Goal: Check status: Check status

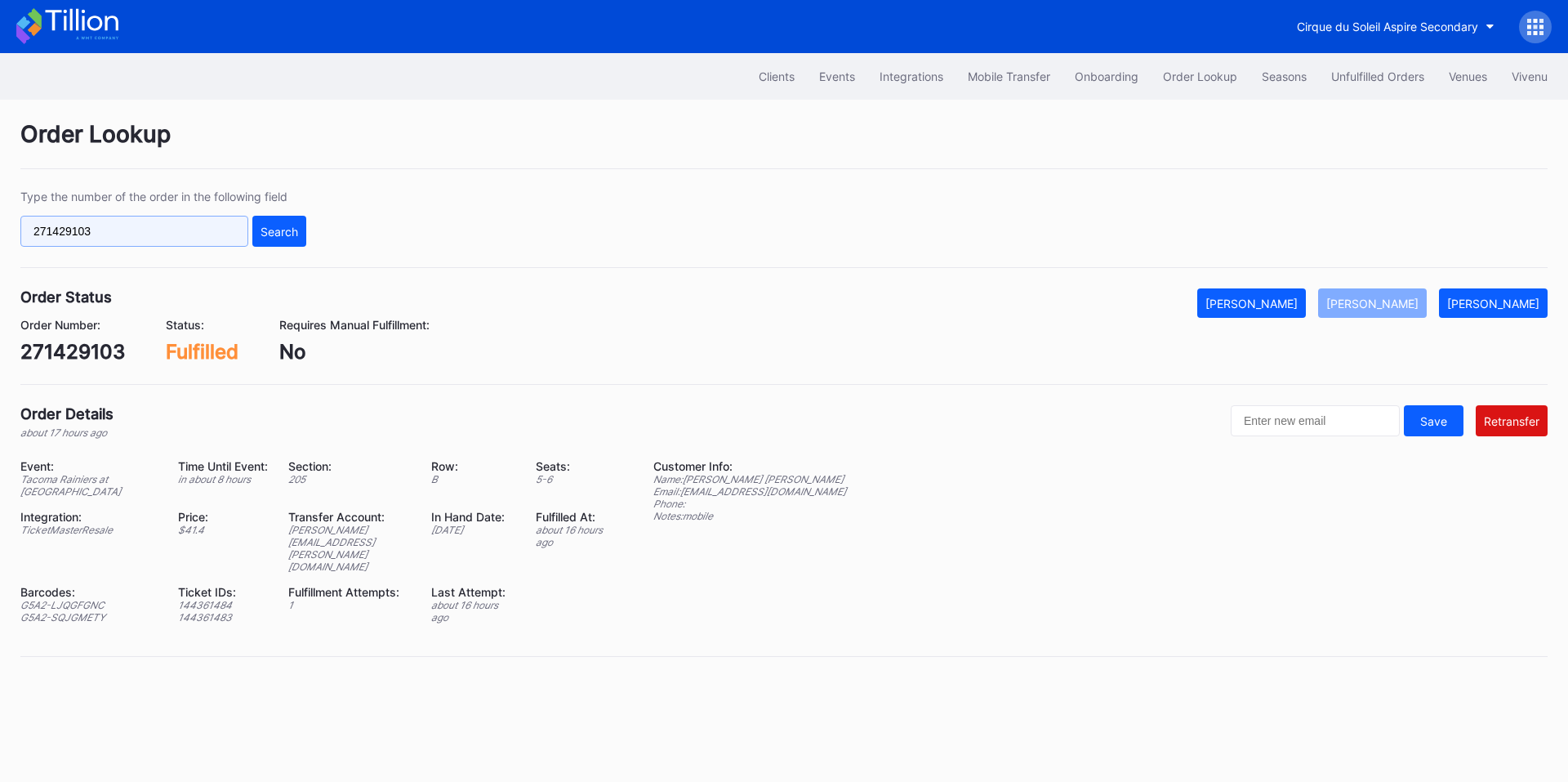
click at [113, 234] on input "271429103" at bounding box center [134, 231] width 228 height 31
paste input "622162381"
click at [280, 230] on div "Search" at bounding box center [279, 232] width 38 height 14
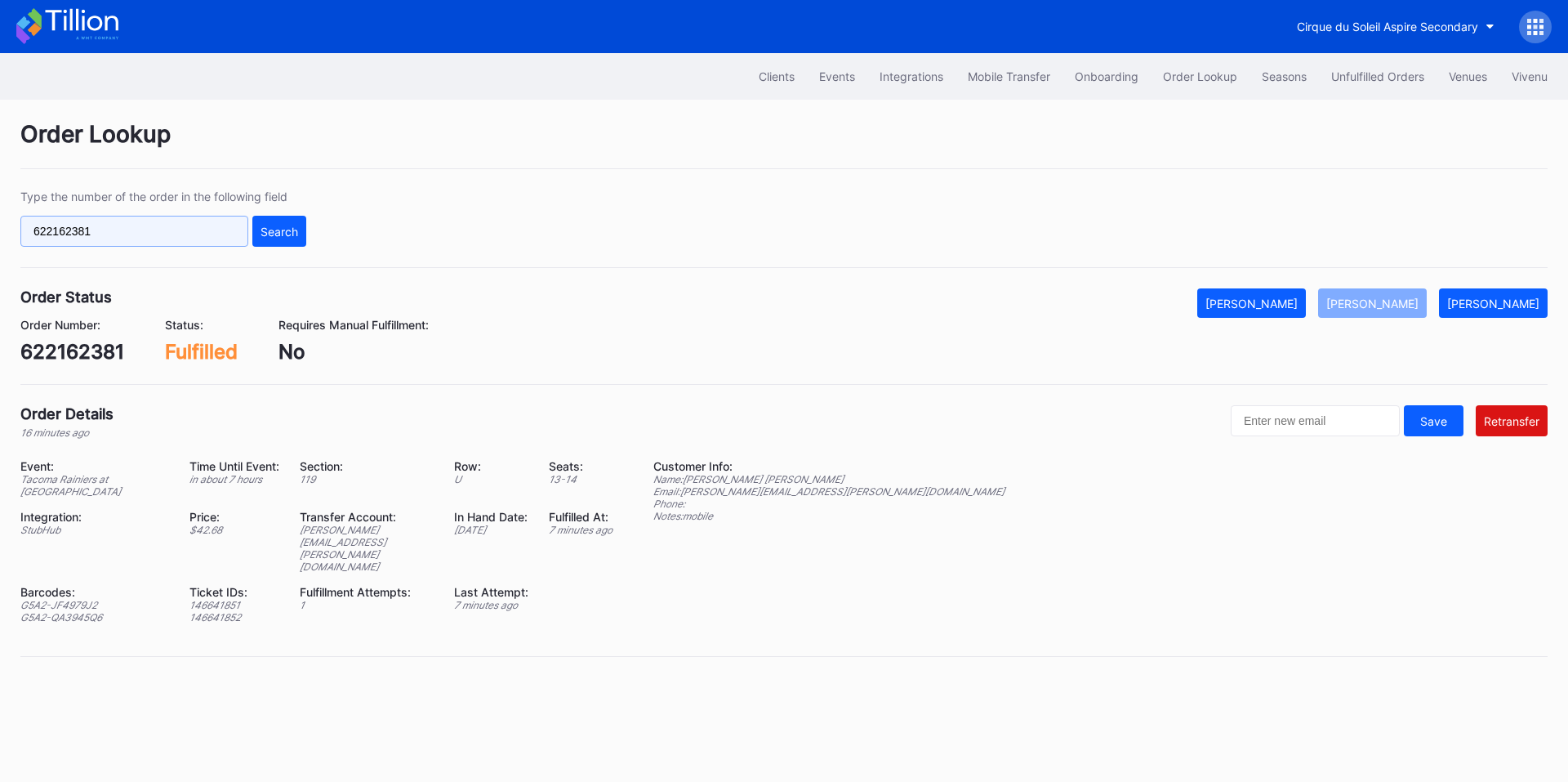
click at [150, 230] on input "622162381" at bounding box center [134, 231] width 228 height 31
paste input "502197855"
click at [285, 232] on div "Search" at bounding box center [279, 232] width 38 height 14
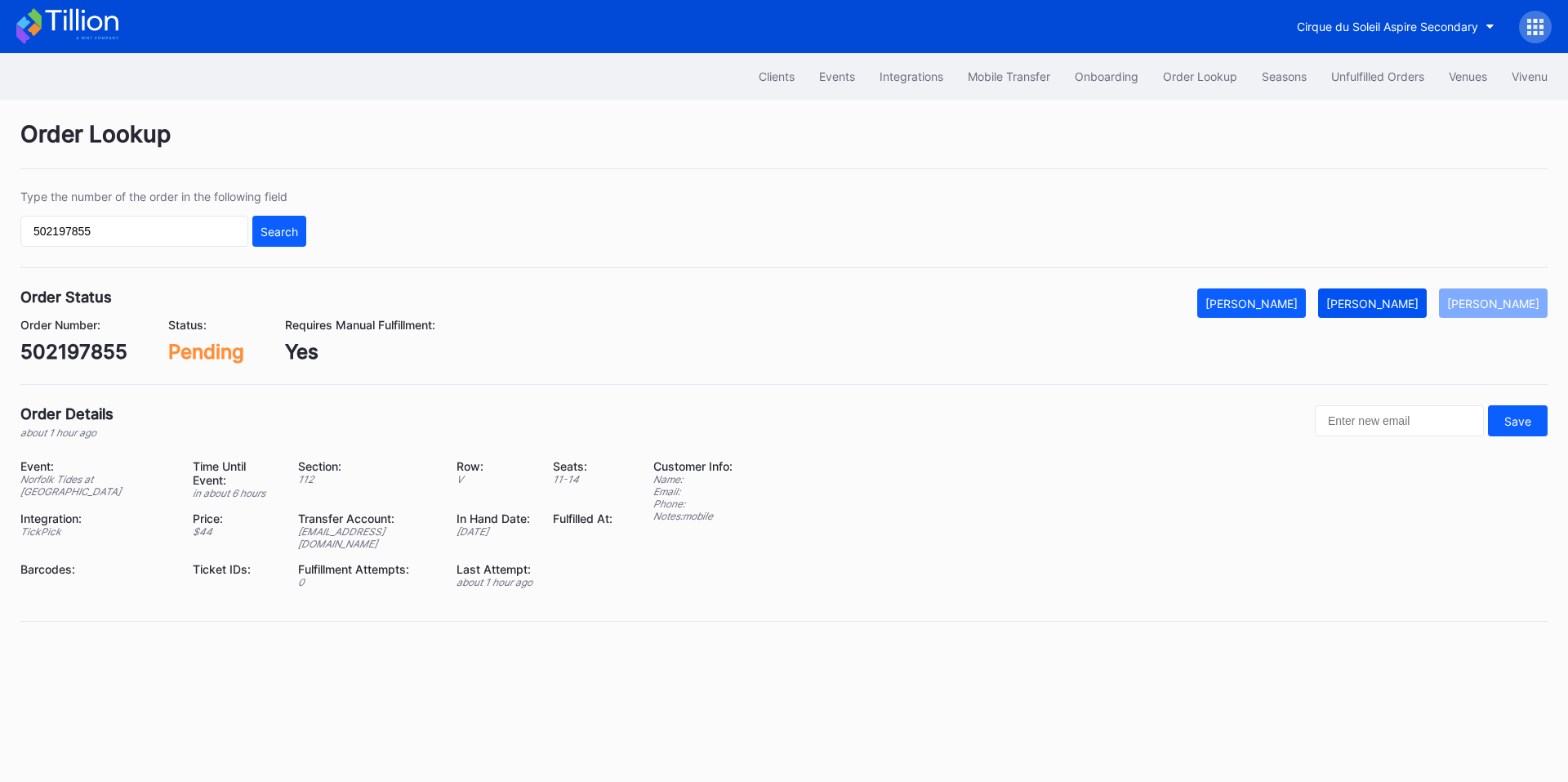
click at [1388, 306] on div "[PERSON_NAME]" at bounding box center [1372, 303] width 92 height 14
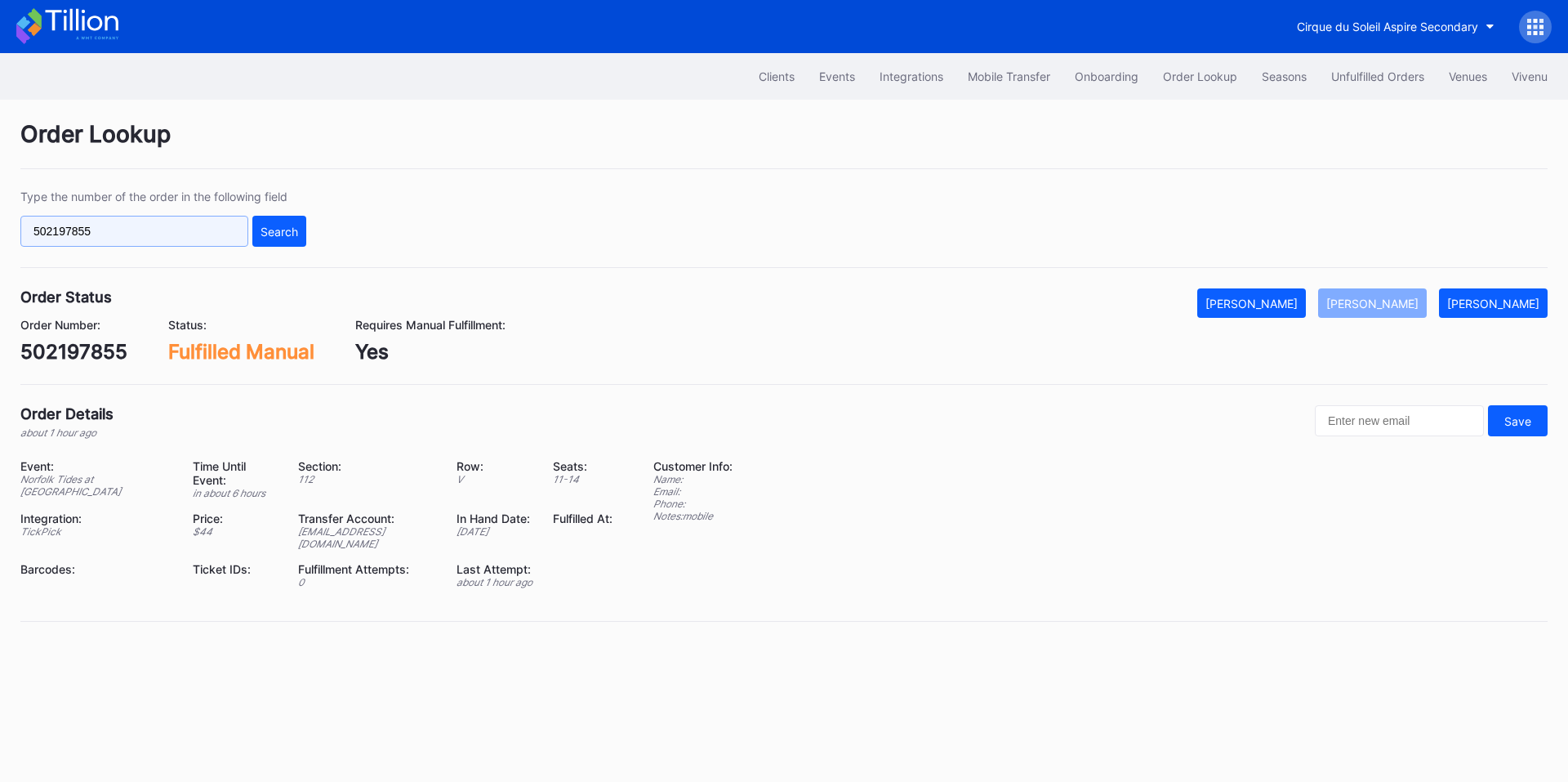
click at [181, 224] on input "502197855" at bounding box center [134, 231] width 228 height 31
paste input "772547803"
drag, startPoint x: 267, startPoint y: 234, endPoint x: 789, endPoint y: 1, distance: 571.6
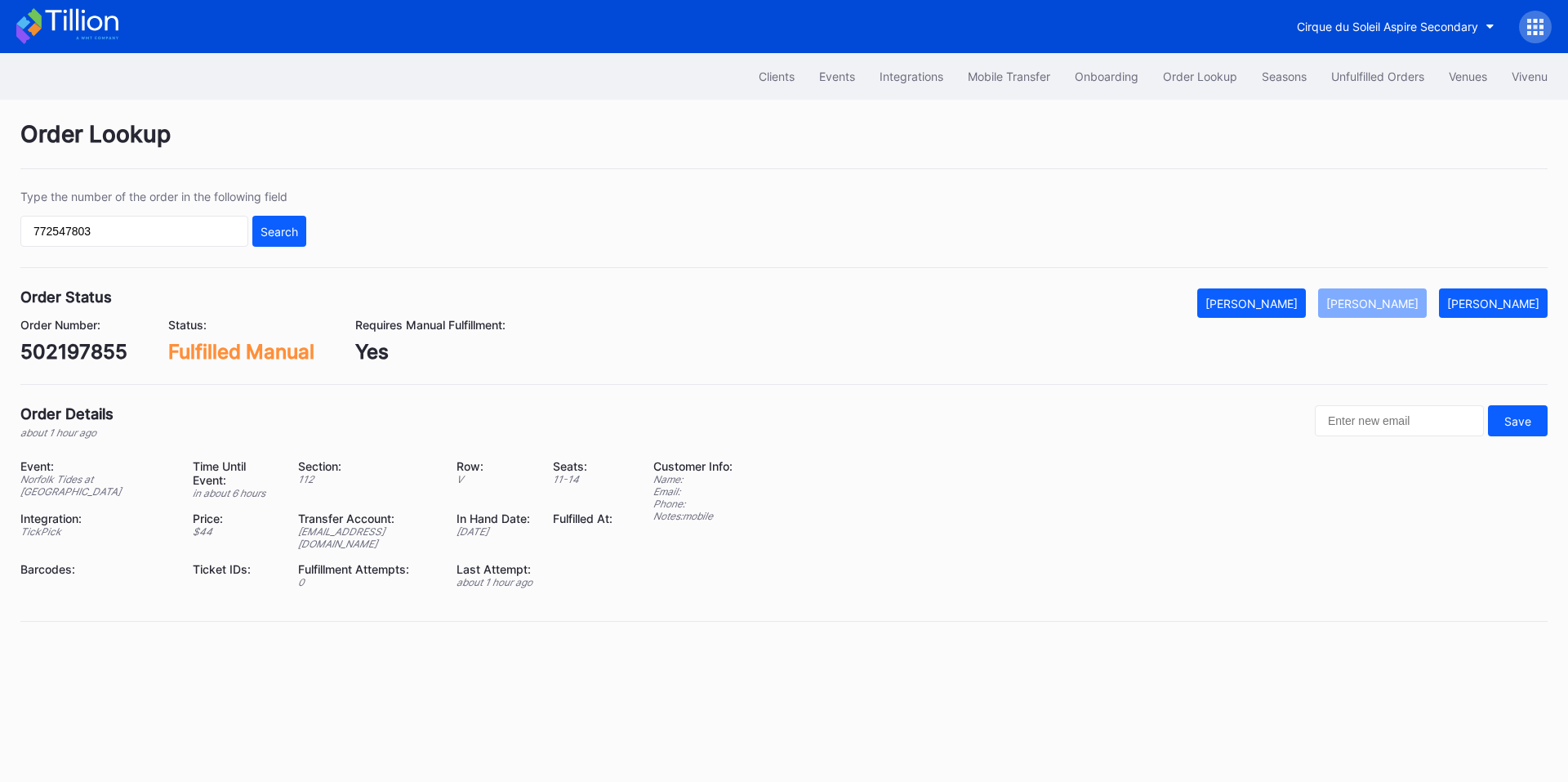
click at [269, 234] on div "Search" at bounding box center [279, 232] width 38 height 14
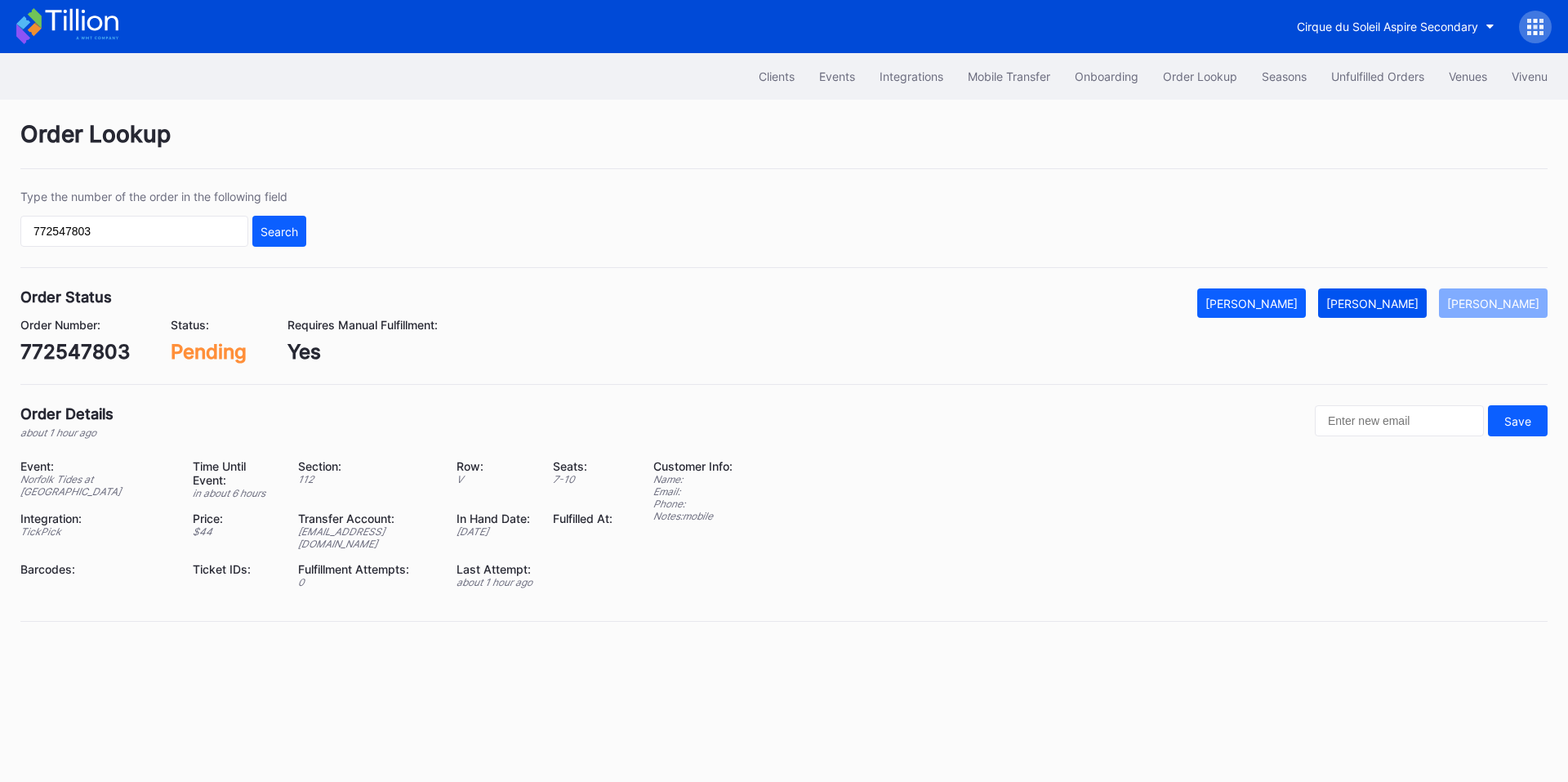
click at [1380, 296] on div "[PERSON_NAME]" at bounding box center [1372, 303] width 92 height 14
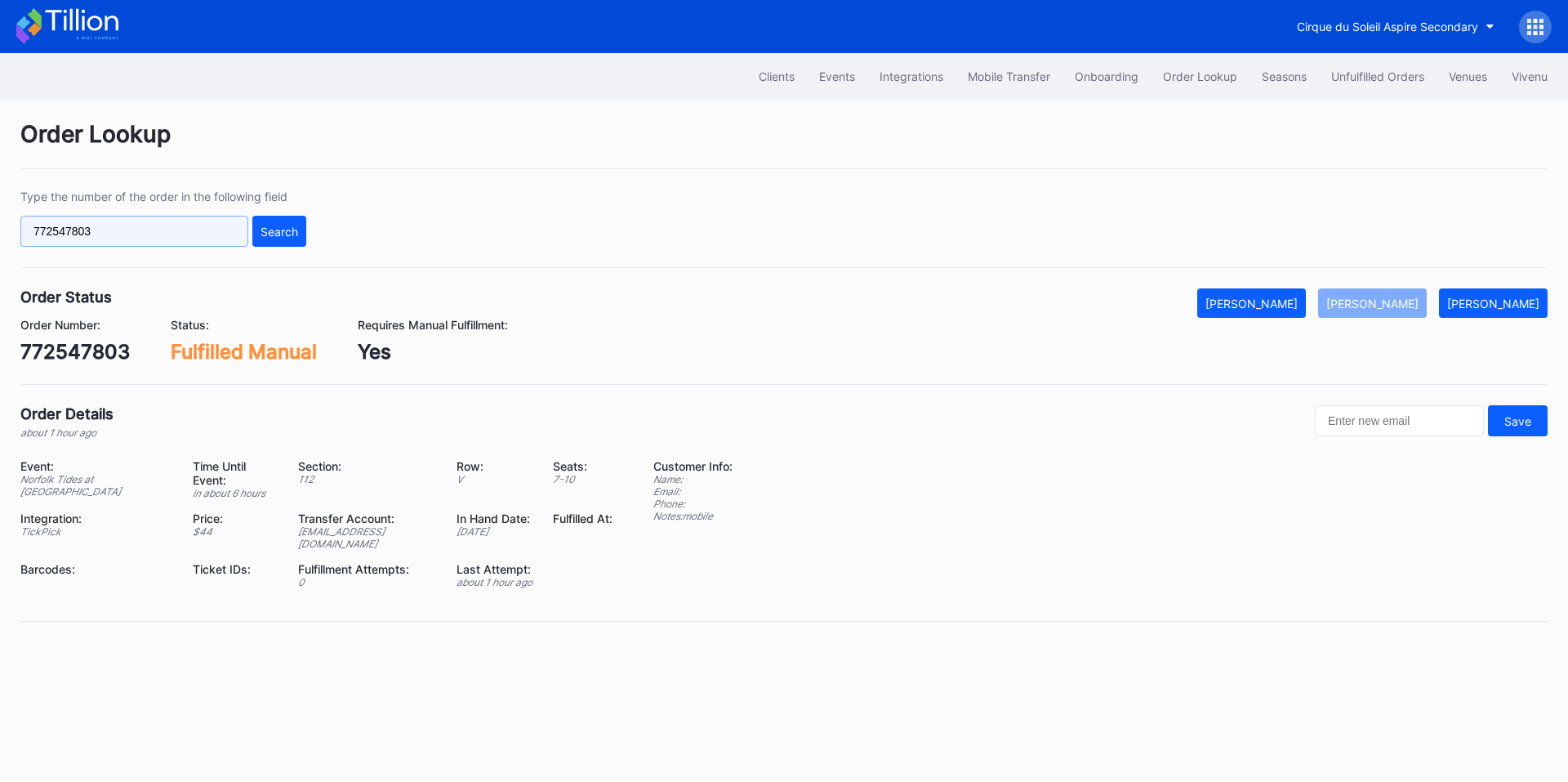
click at [129, 236] on input "772547803" at bounding box center [134, 231] width 228 height 31
paste input "622159476"
type input "622159476"
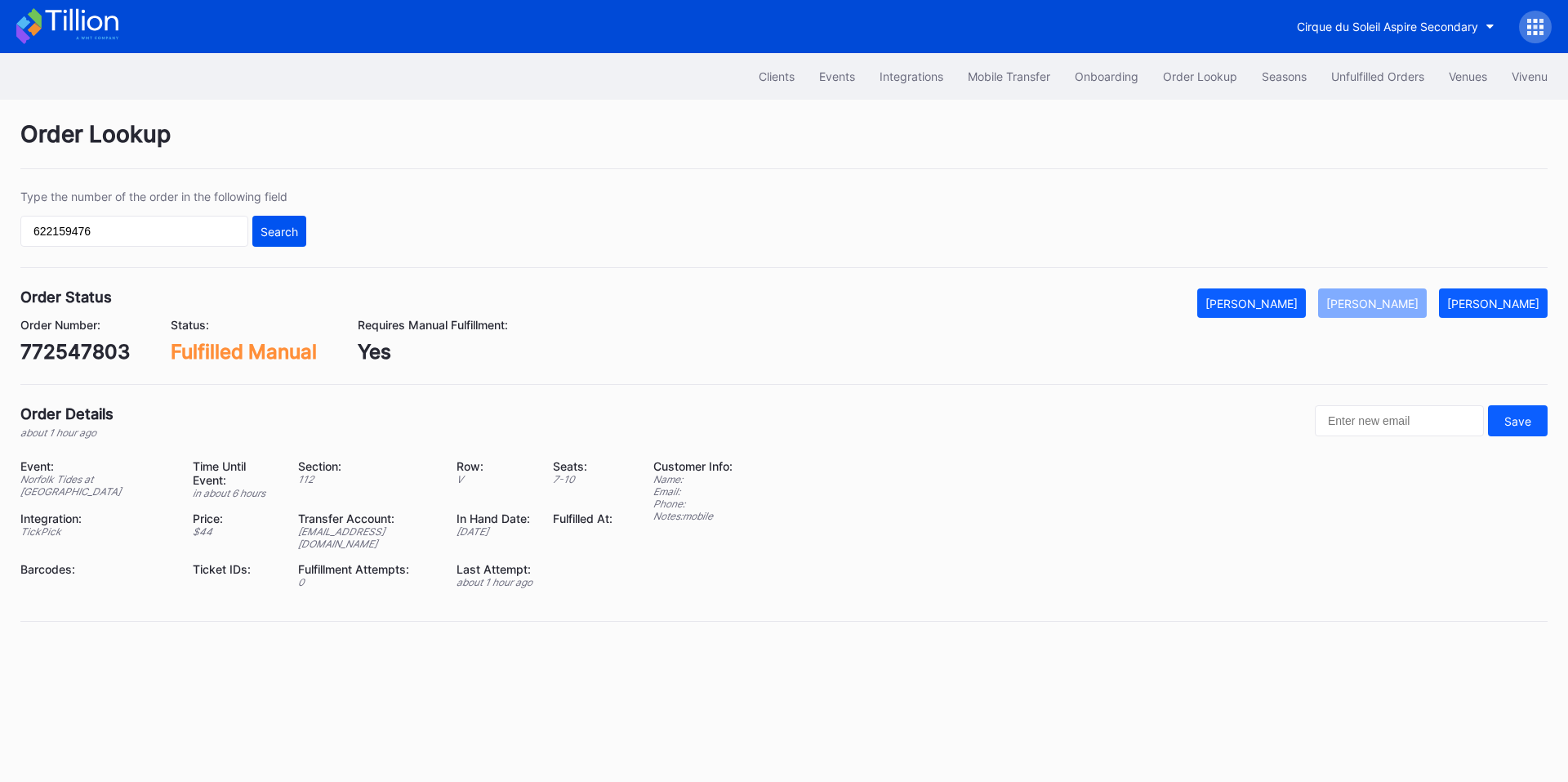
click at [275, 228] on div "Search" at bounding box center [279, 232] width 38 height 14
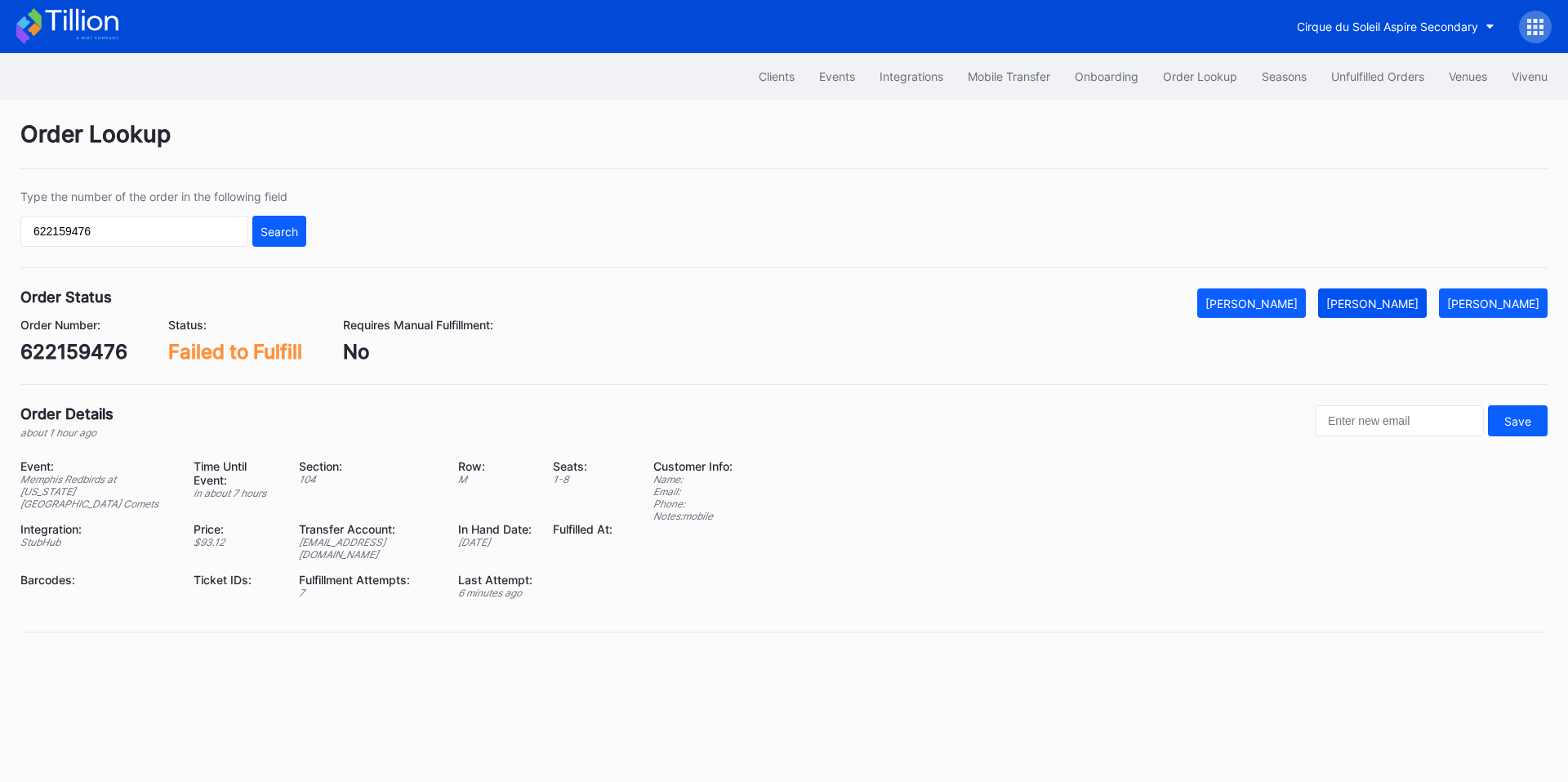
click at [1396, 309] on div "[PERSON_NAME]" at bounding box center [1372, 303] width 92 height 14
